Goal: Find specific page/section: Find specific page/section

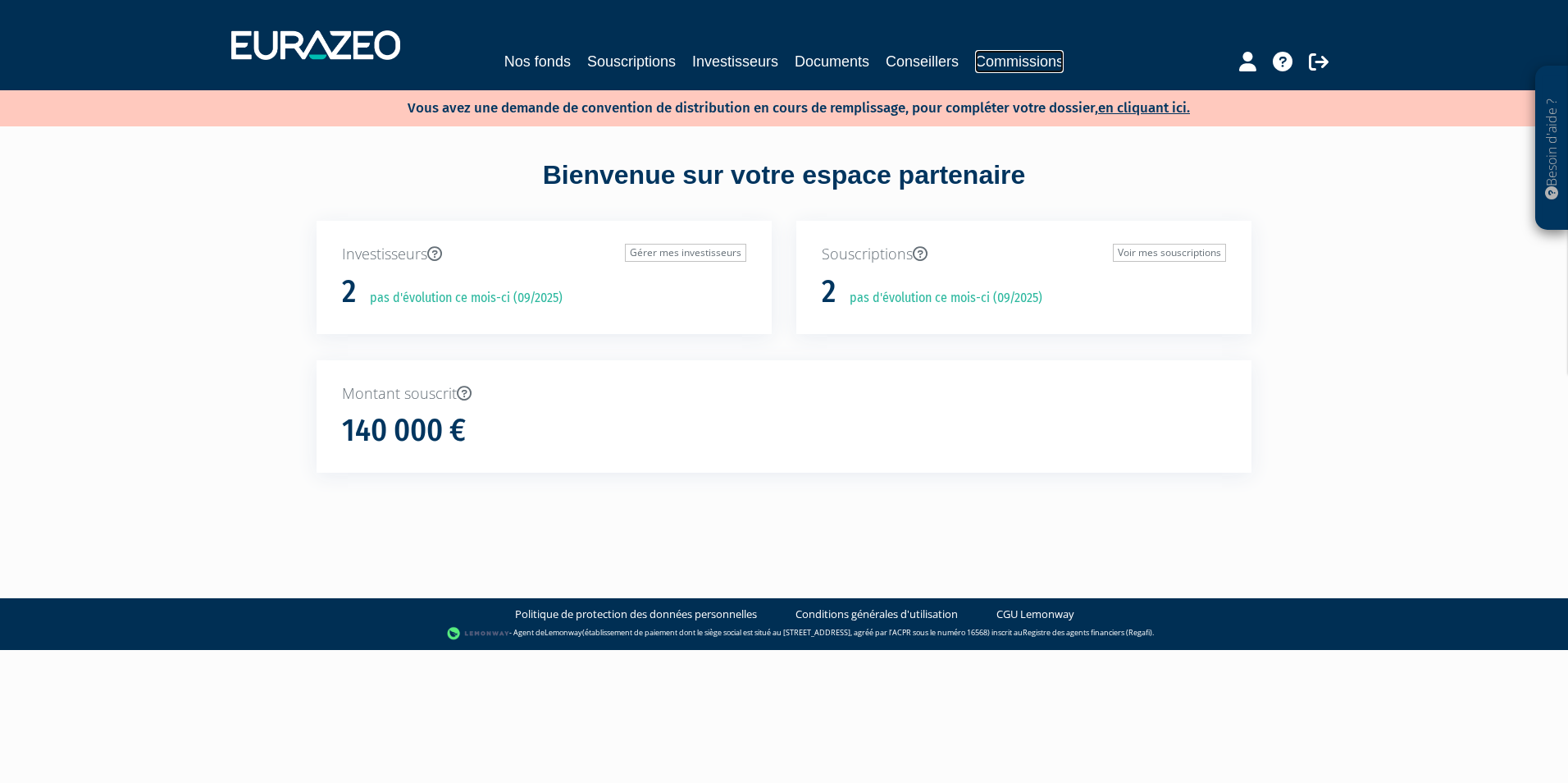
click at [1025, 61] on link "Commissions" at bounding box center [1020, 62] width 88 height 23
click at [991, 61] on link "Commissions" at bounding box center [1020, 62] width 88 height 23
